Goal: Information Seeking & Learning: Understand process/instructions

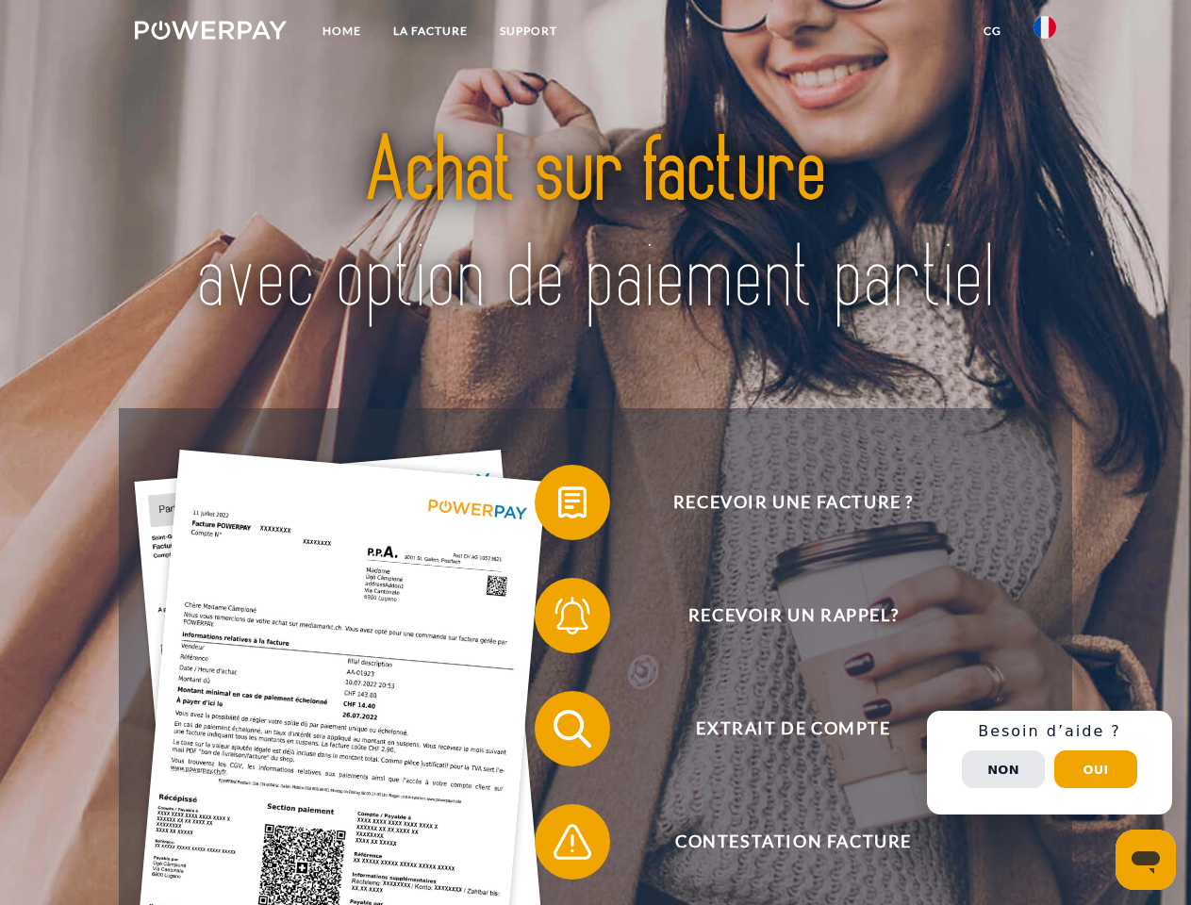
click at [210, 33] on img at bounding box center [211, 30] width 152 height 19
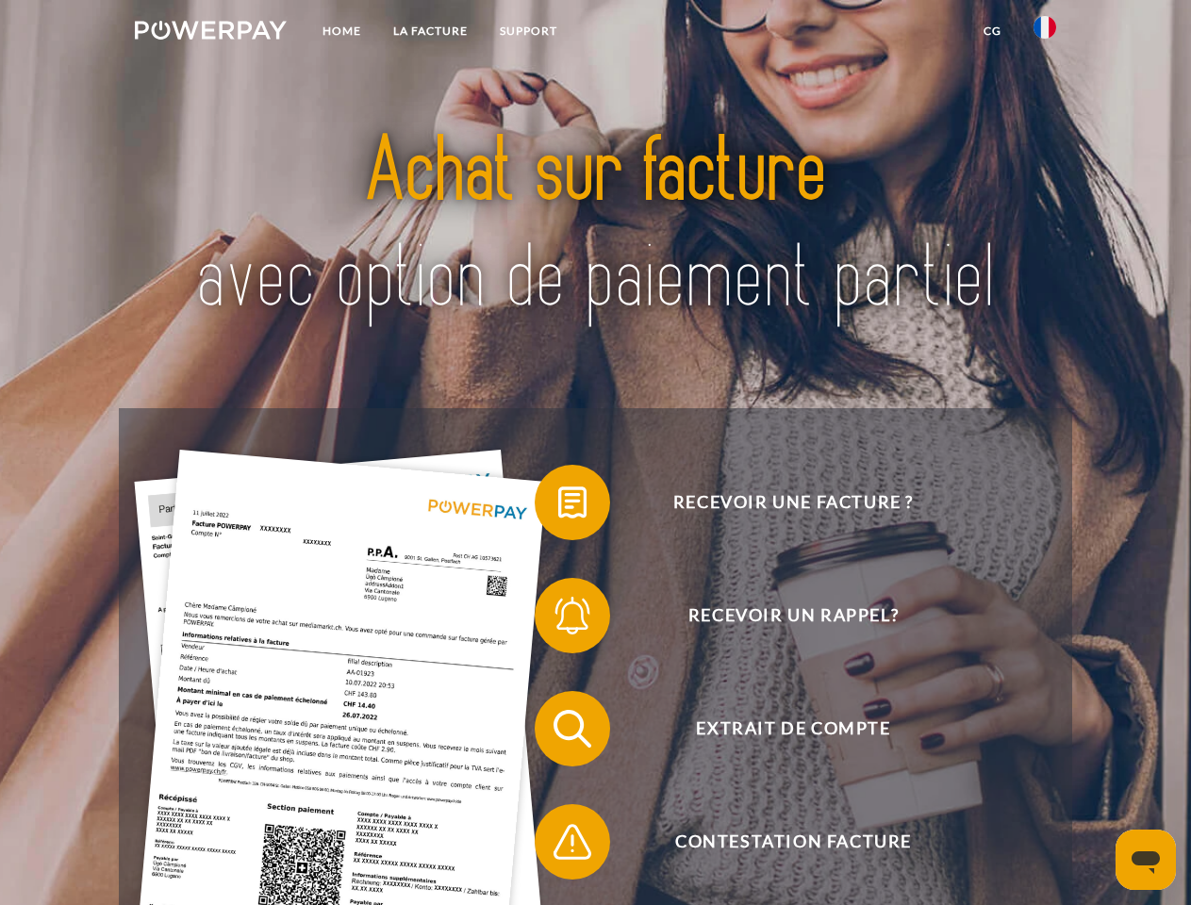
click at [1045, 33] on img at bounding box center [1045, 27] width 23 height 23
click at [992, 31] on link "CG" at bounding box center [993, 31] width 50 height 34
click at [558, 506] on span at bounding box center [544, 503] width 94 height 94
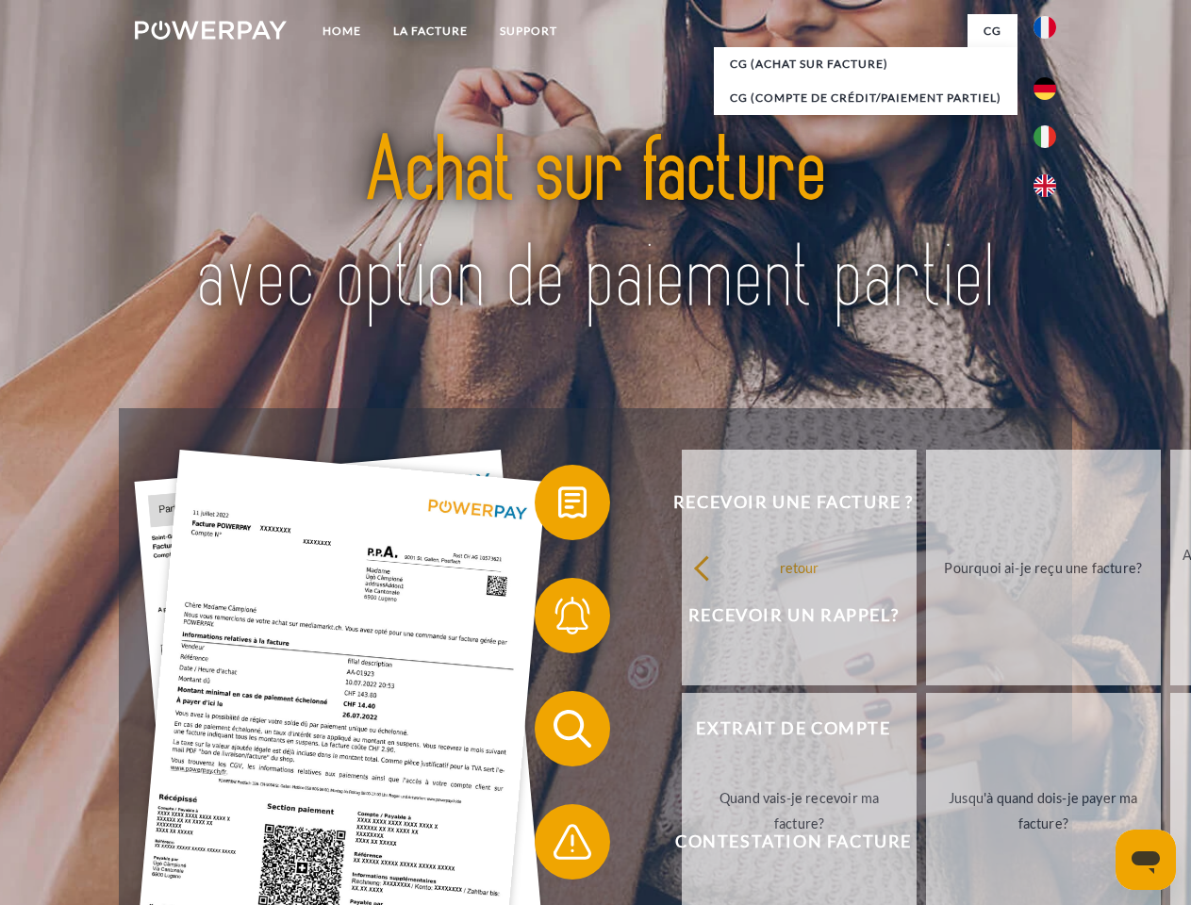
click at [558, 620] on span at bounding box center [544, 616] width 94 height 94
click at [926, 733] on link "Jusqu'à quand dois-je payer ma facture?" at bounding box center [1043, 811] width 235 height 236
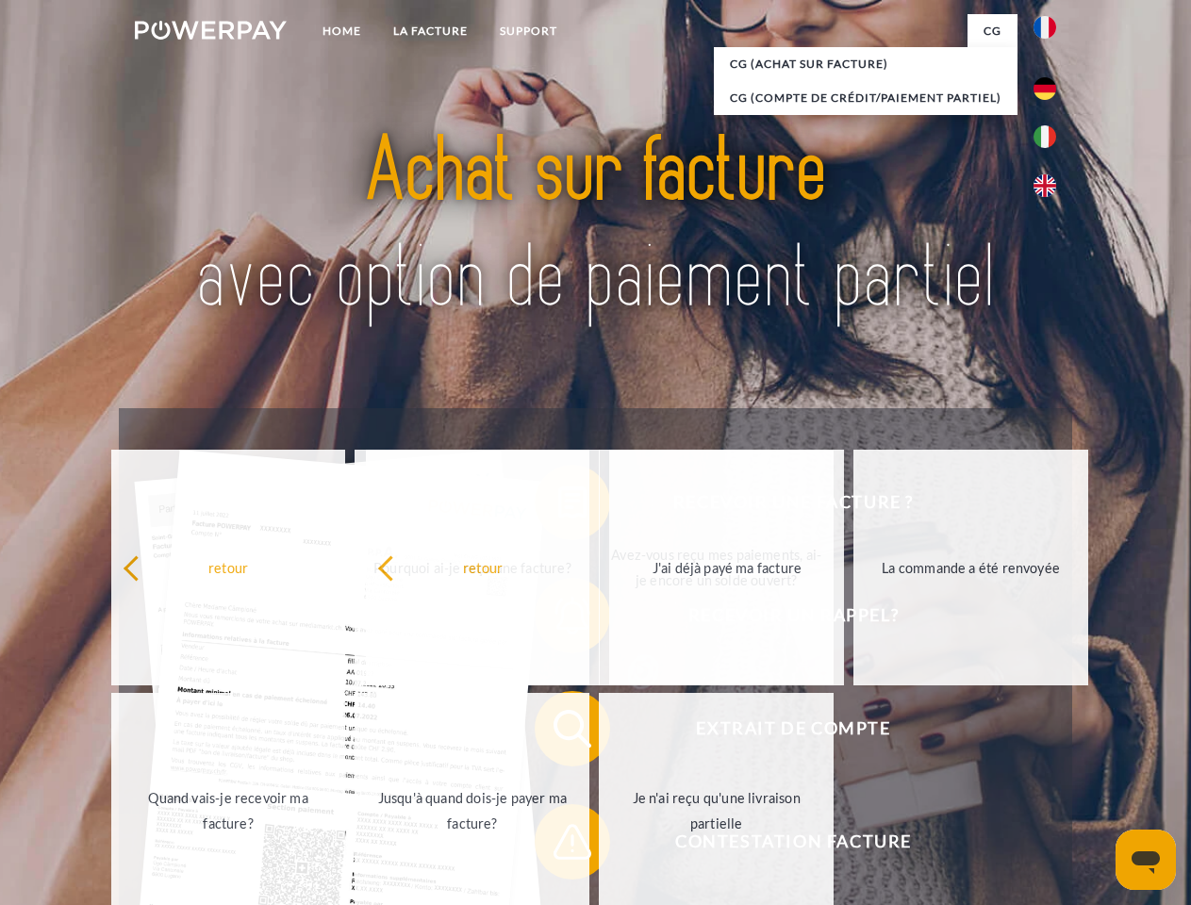
click at [558, 846] on span at bounding box center [544, 842] width 94 height 94
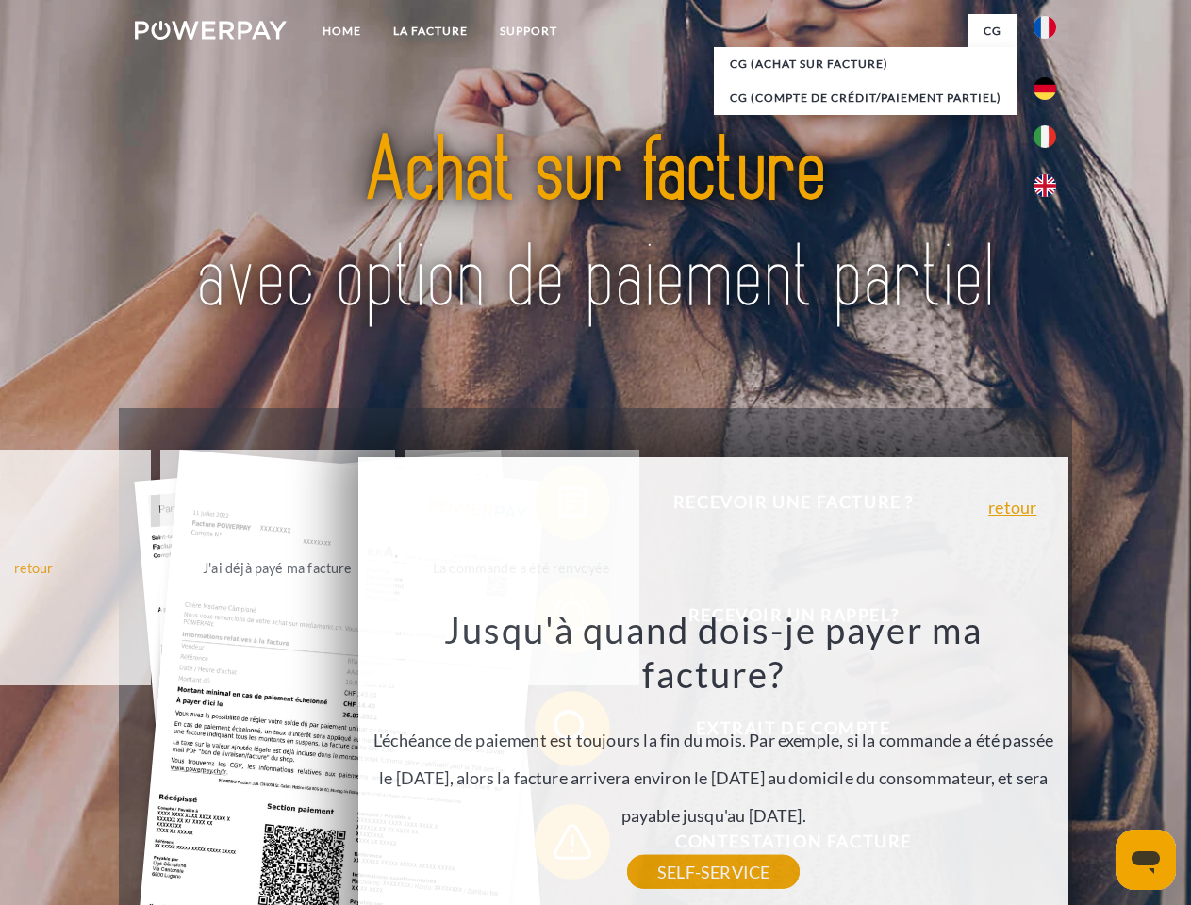
click at [1050, 763] on div "Recevoir une facture ? Recevoir un rappel? Extrait de compte retour" at bounding box center [595, 785] width 953 height 754
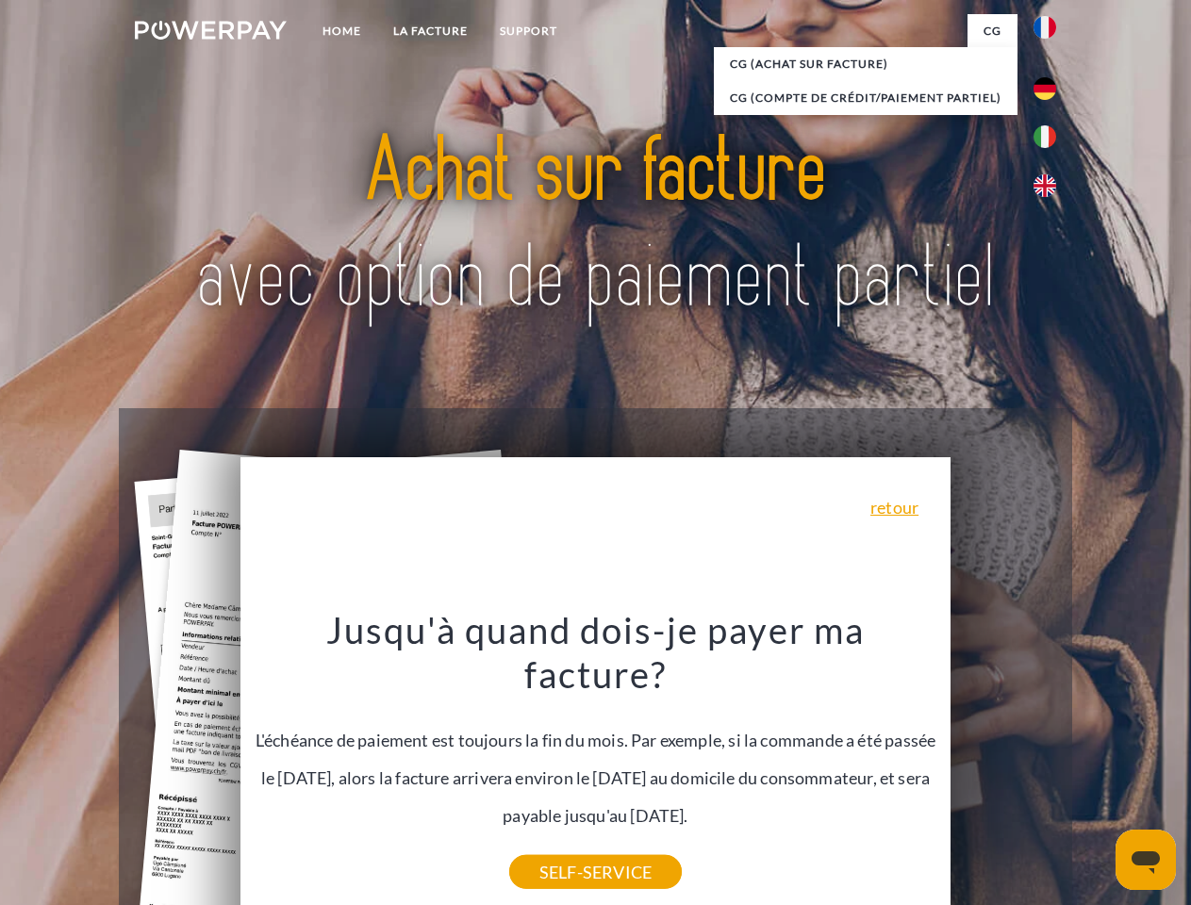
click at [1003, 767] on span "Extrait de compte" at bounding box center [793, 728] width 462 height 75
click at [1096, 770] on header "Home LA FACTURE Support" at bounding box center [595, 651] width 1191 height 1302
